Goal: Transaction & Acquisition: Purchase product/service

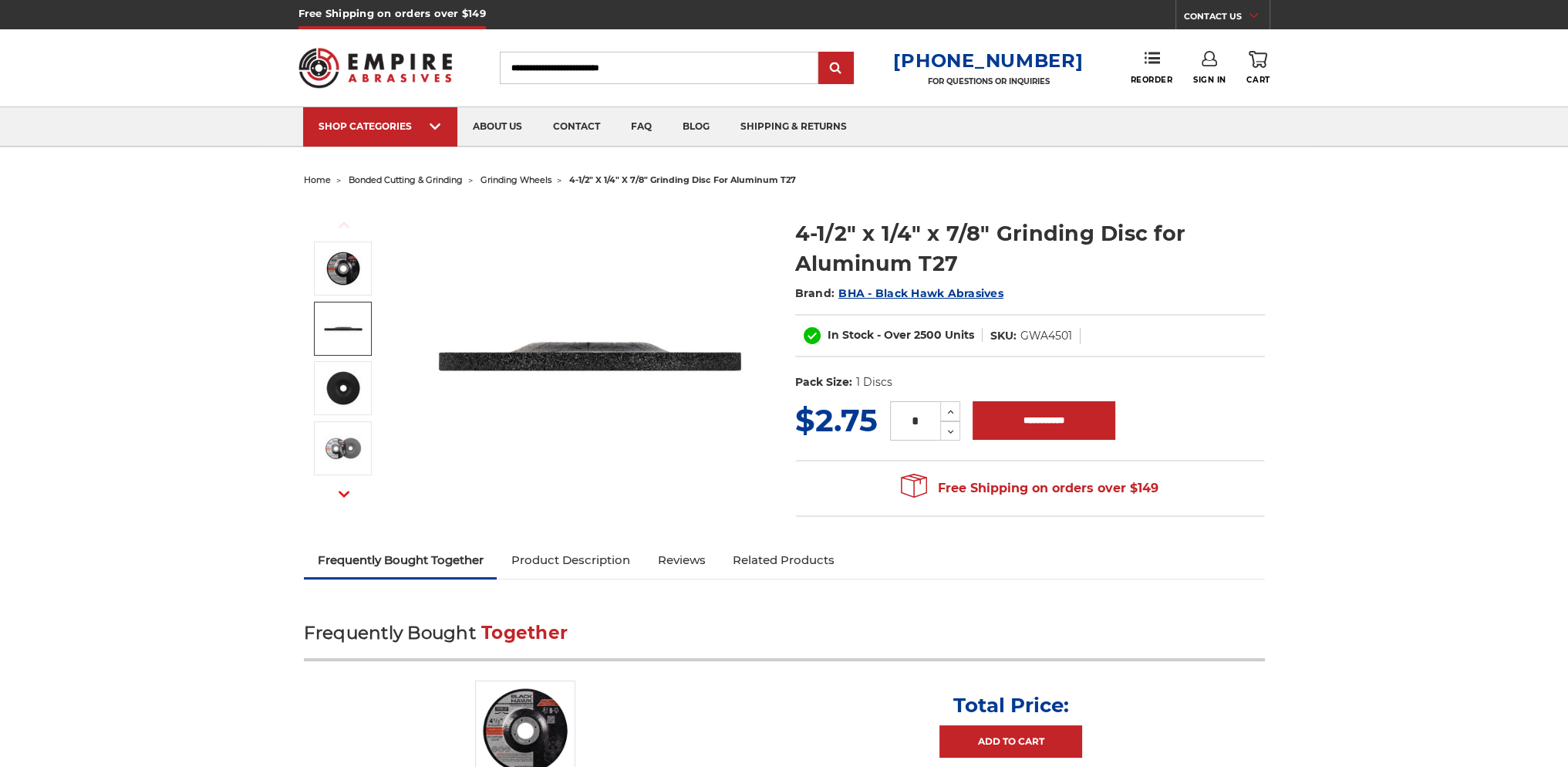
click at [351, 333] on img at bounding box center [343, 328] width 39 height 39
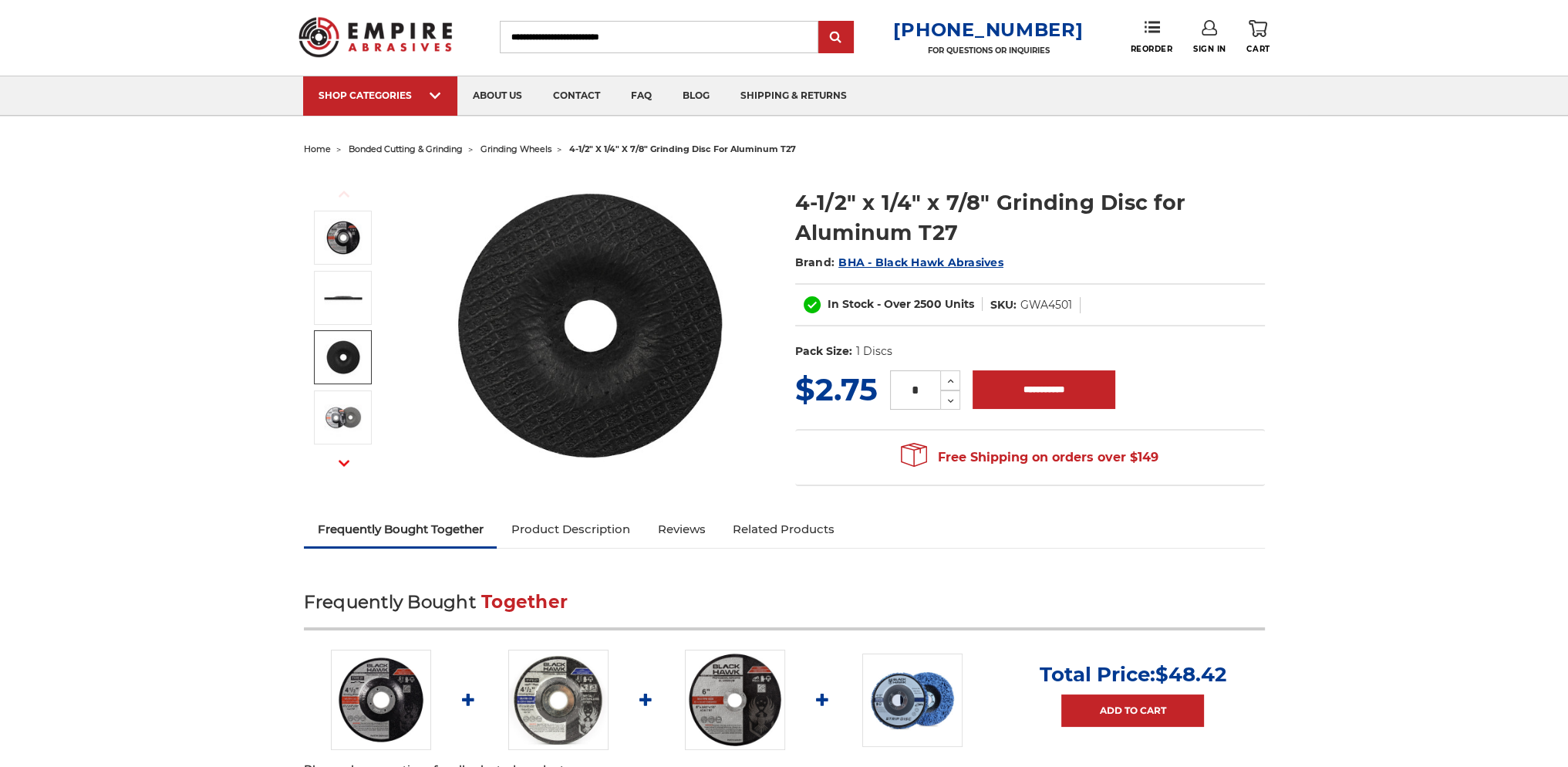
scroll to position [26, 0]
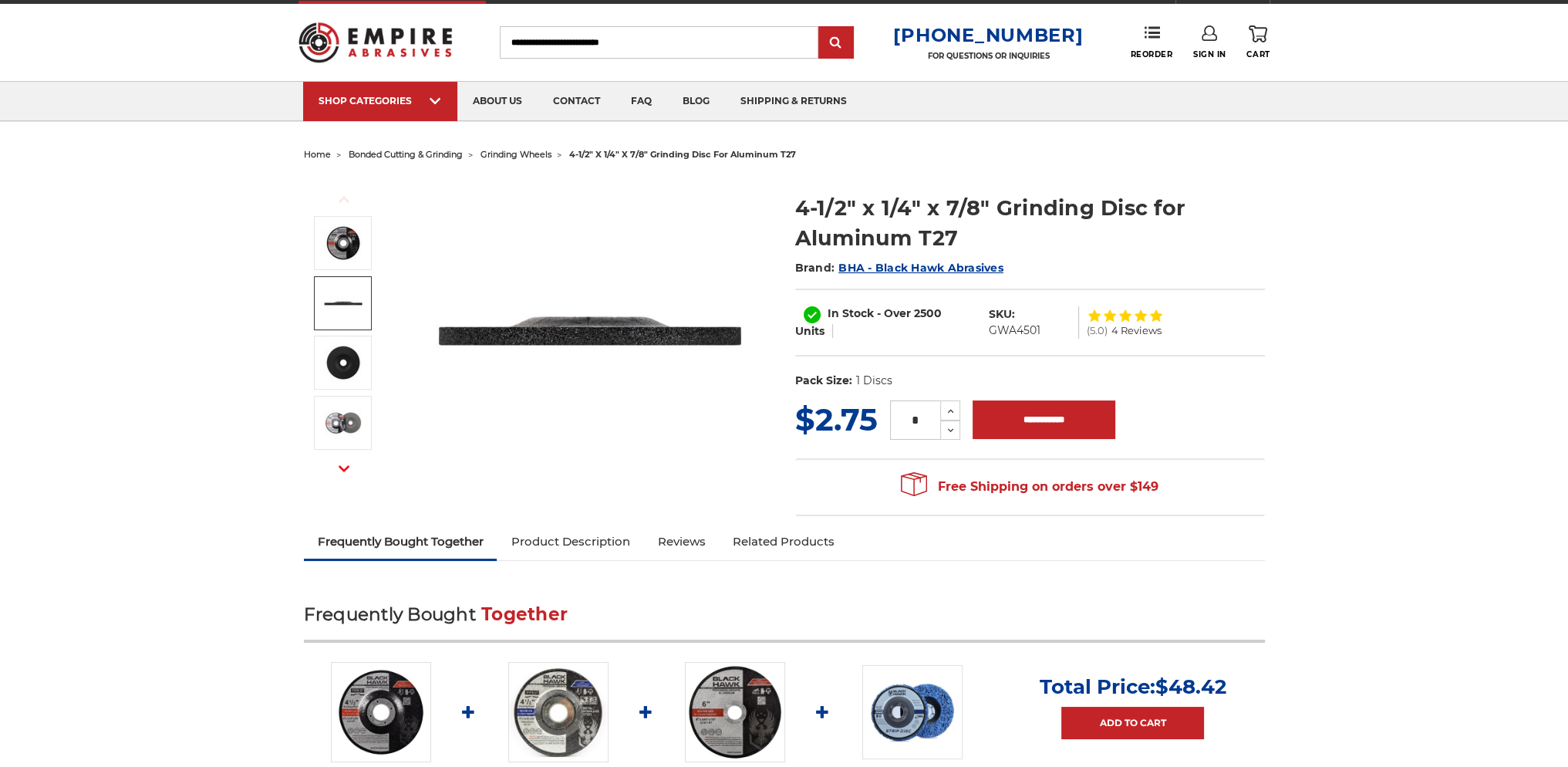
click at [335, 299] on img at bounding box center [343, 302] width 39 height 39
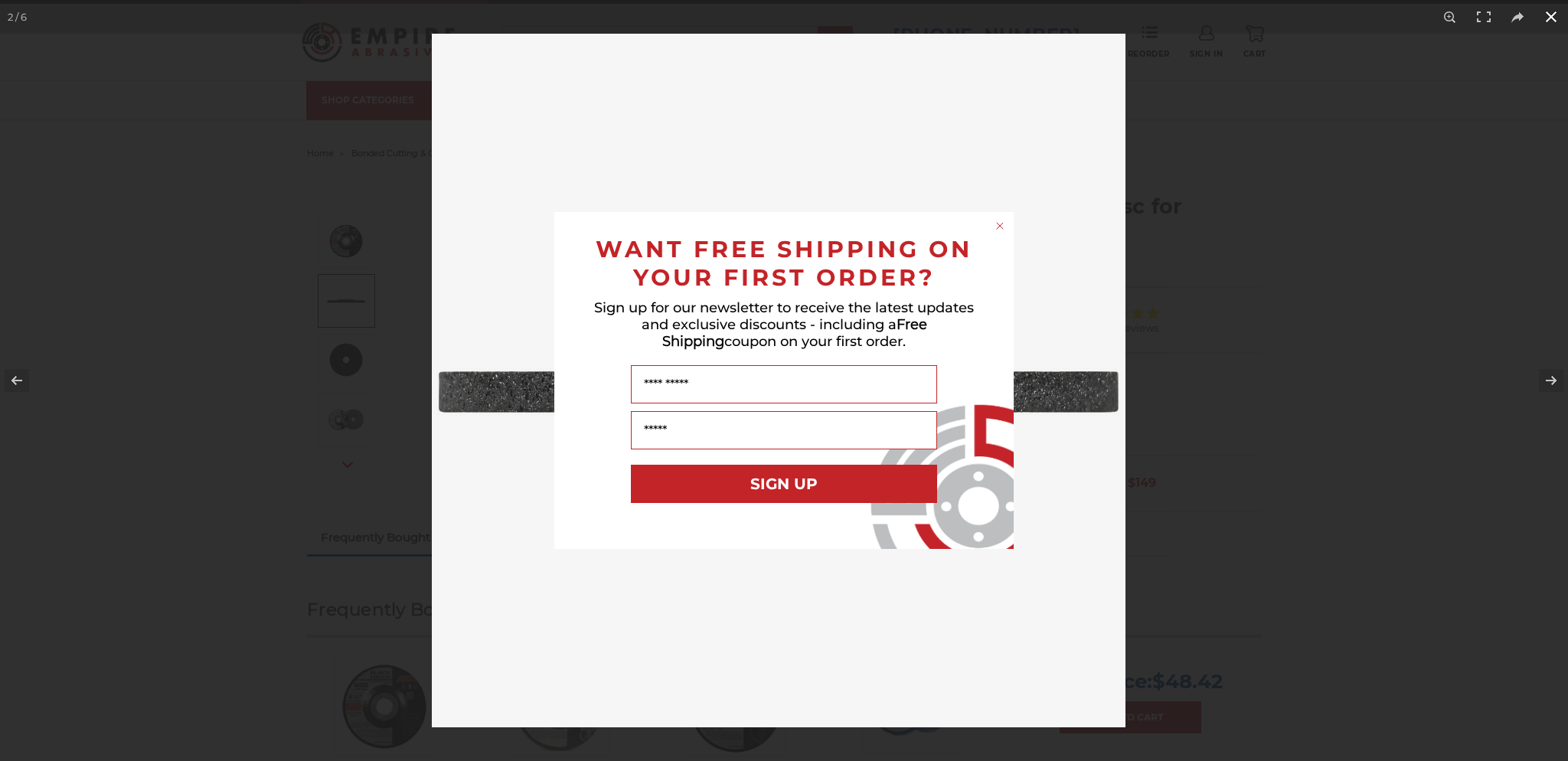
click at [1549, 16] on div "Close dialog WANT FREE SHIPPING ON YOUR FIRST ORDER? Sign up for our newsletter…" at bounding box center [784, 380] width 1568 height 761
click at [1549, 18] on div "Close dialog WANT FREE SHIPPING ON YOUR FIRST ORDER? Sign up for our newsletter…" at bounding box center [784, 380] width 1568 height 761
click at [1544, 13] on div "Close dialog WANT FREE SHIPPING ON YOUR FIRST ORDER? Sign up for our newsletter…" at bounding box center [784, 380] width 1568 height 761
click at [1548, 15] on div "Close dialog WANT FREE SHIPPING ON YOUR FIRST ORDER? Sign up for our newsletter…" at bounding box center [784, 380] width 1568 height 761
click at [1010, 657] on div "Close dialog WANT FREE SHIPPING ON YOUR FIRST ORDER? Sign up for our newsletter…" at bounding box center [784, 380] width 1568 height 761
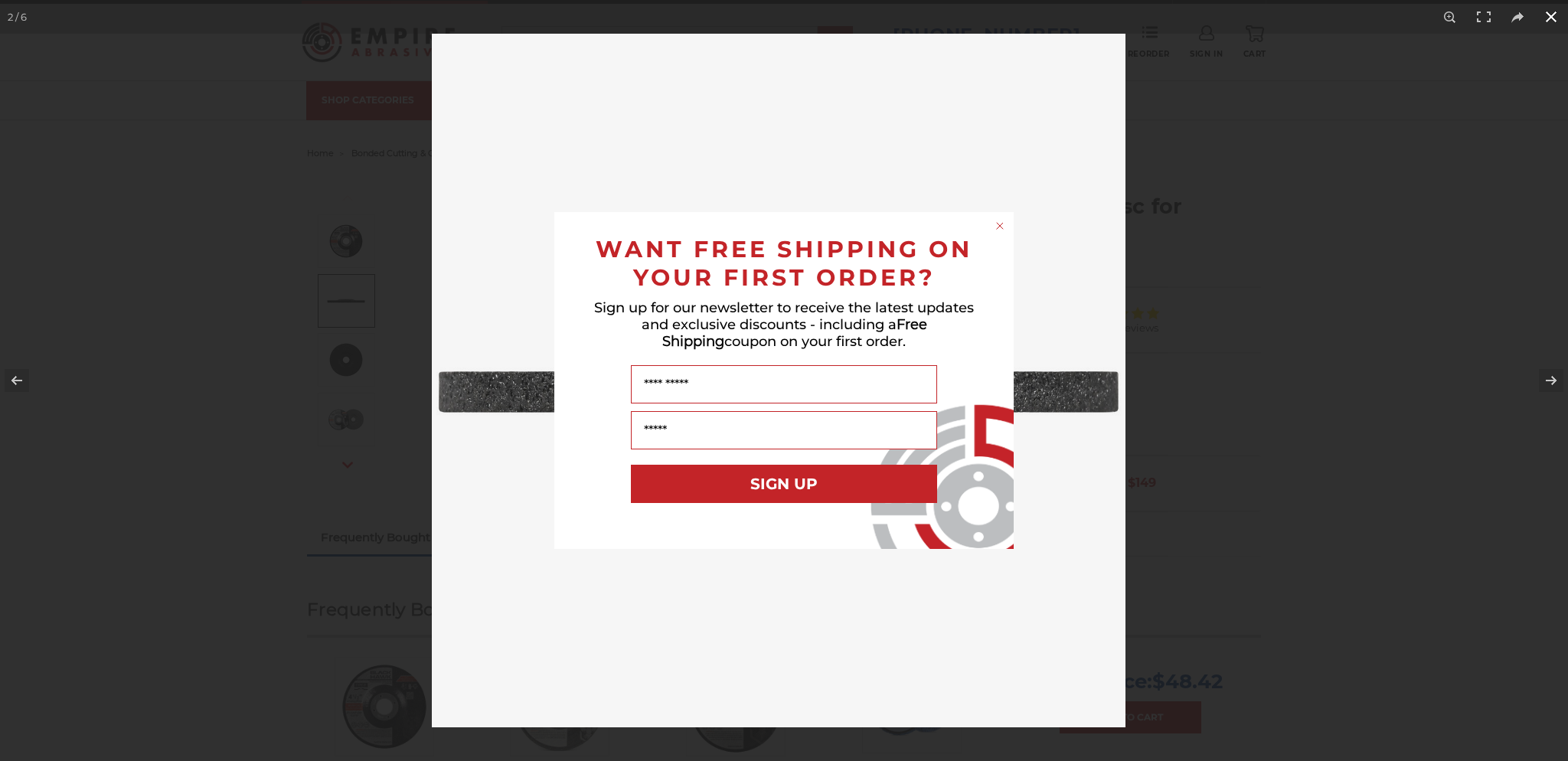
click at [1001, 223] on icon "Close dialog" at bounding box center [999, 226] width 6 height 6
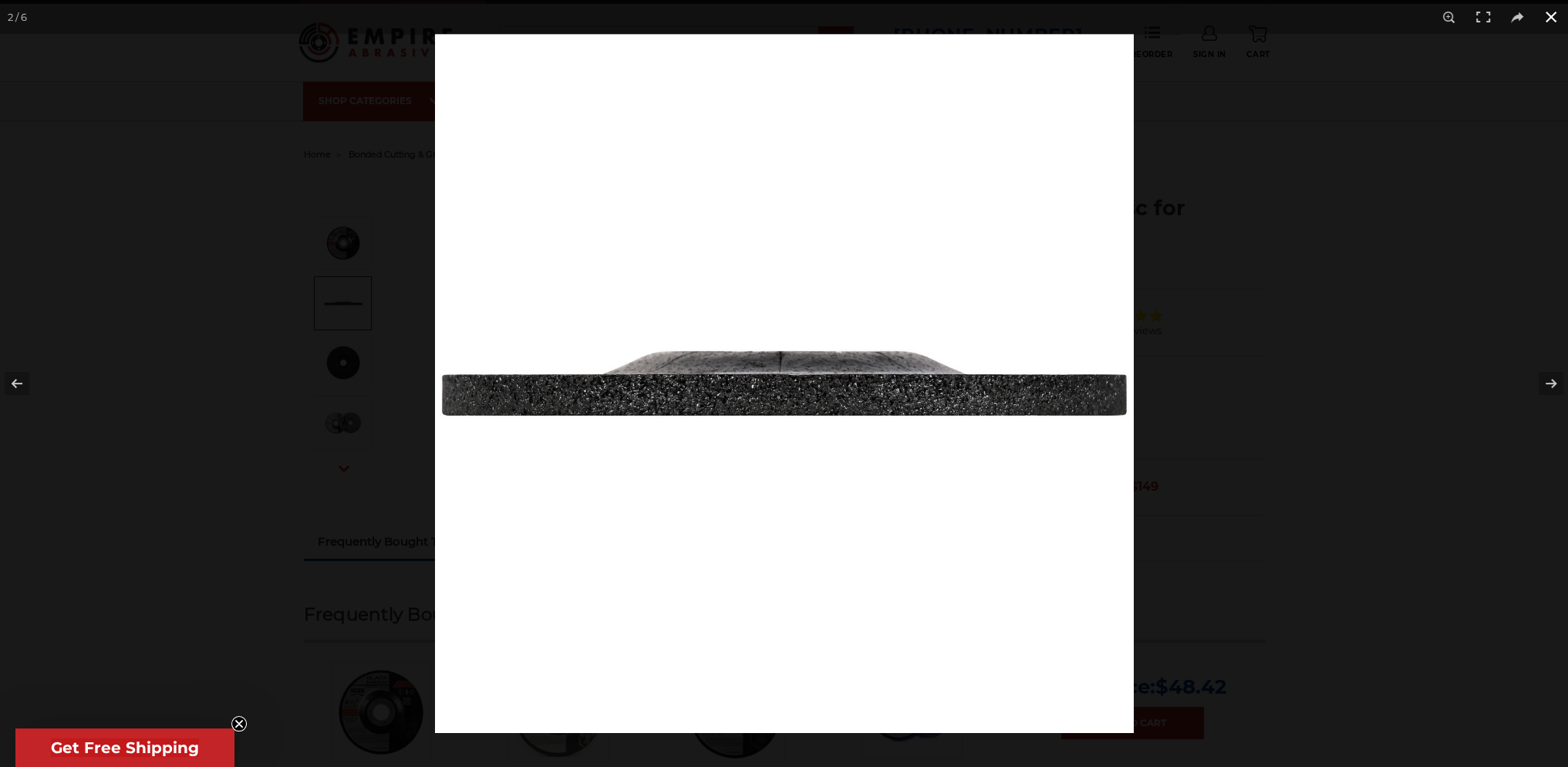
click at [1552, 16] on button at bounding box center [1551, 17] width 34 height 34
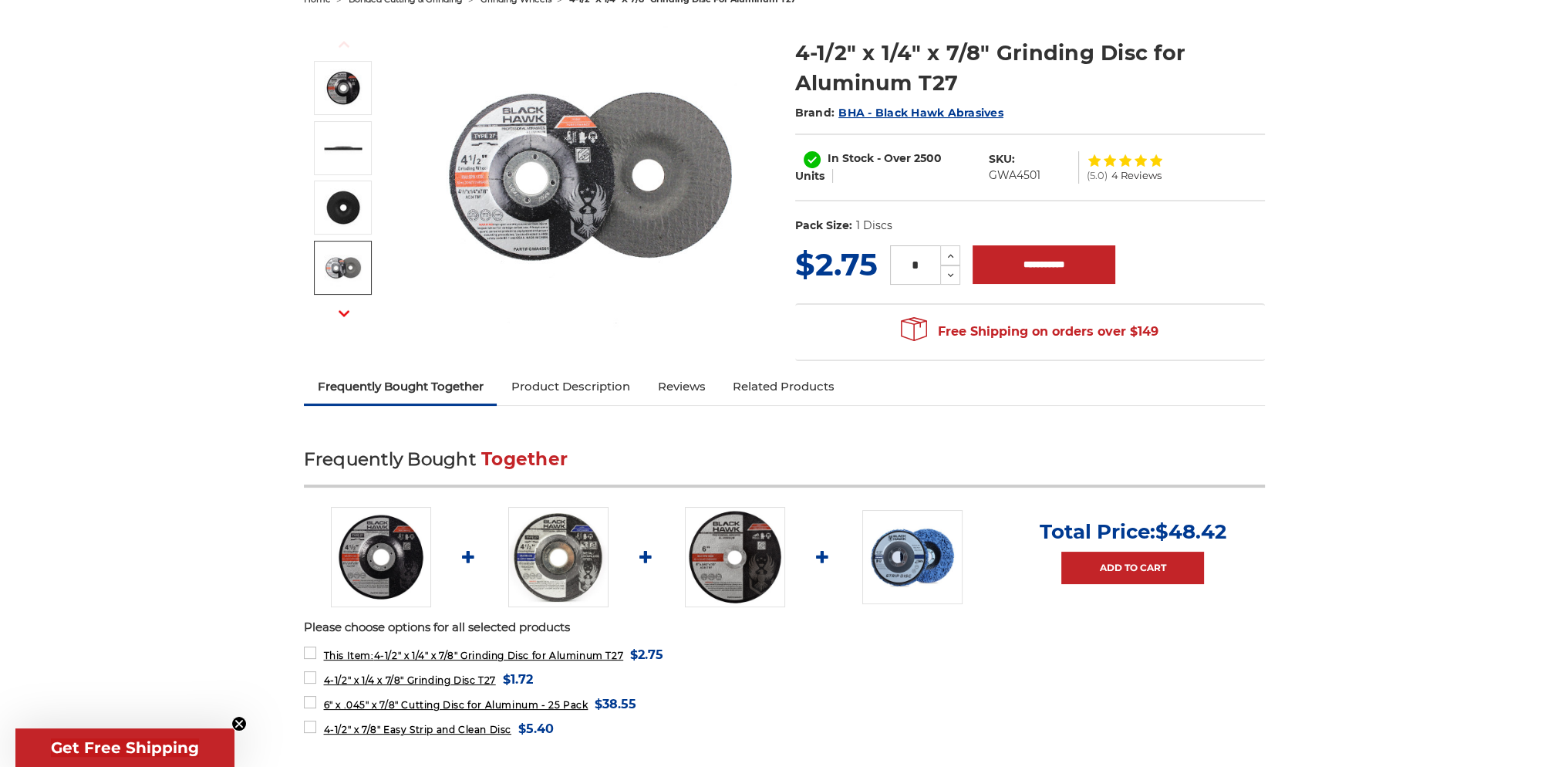
scroll to position [180, 0]
